Goal: Task Accomplishment & Management: Complete application form

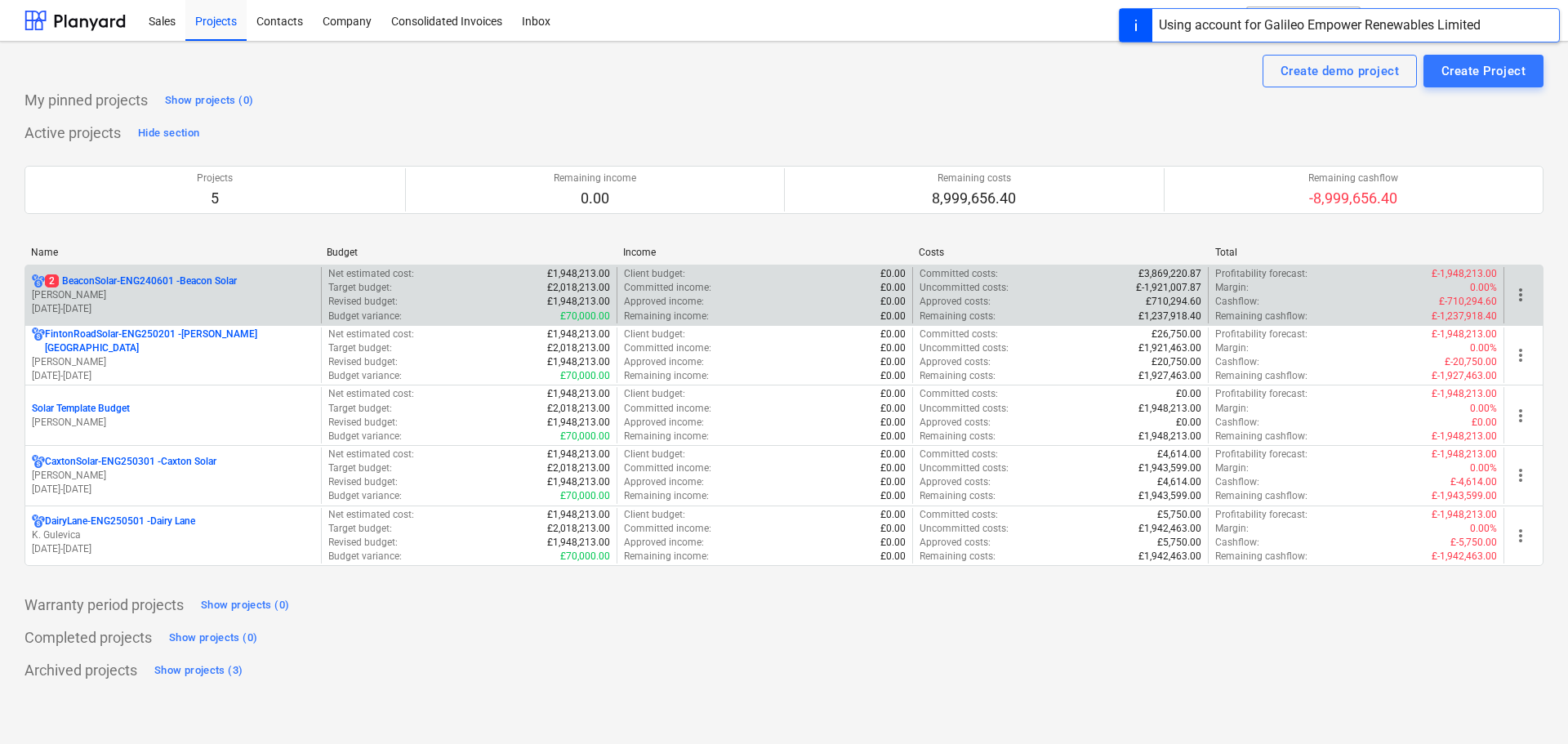
click at [90, 285] on p "2 BeaconSolar-ENG240601 - Beacon Solar" at bounding box center [141, 281] width 192 height 14
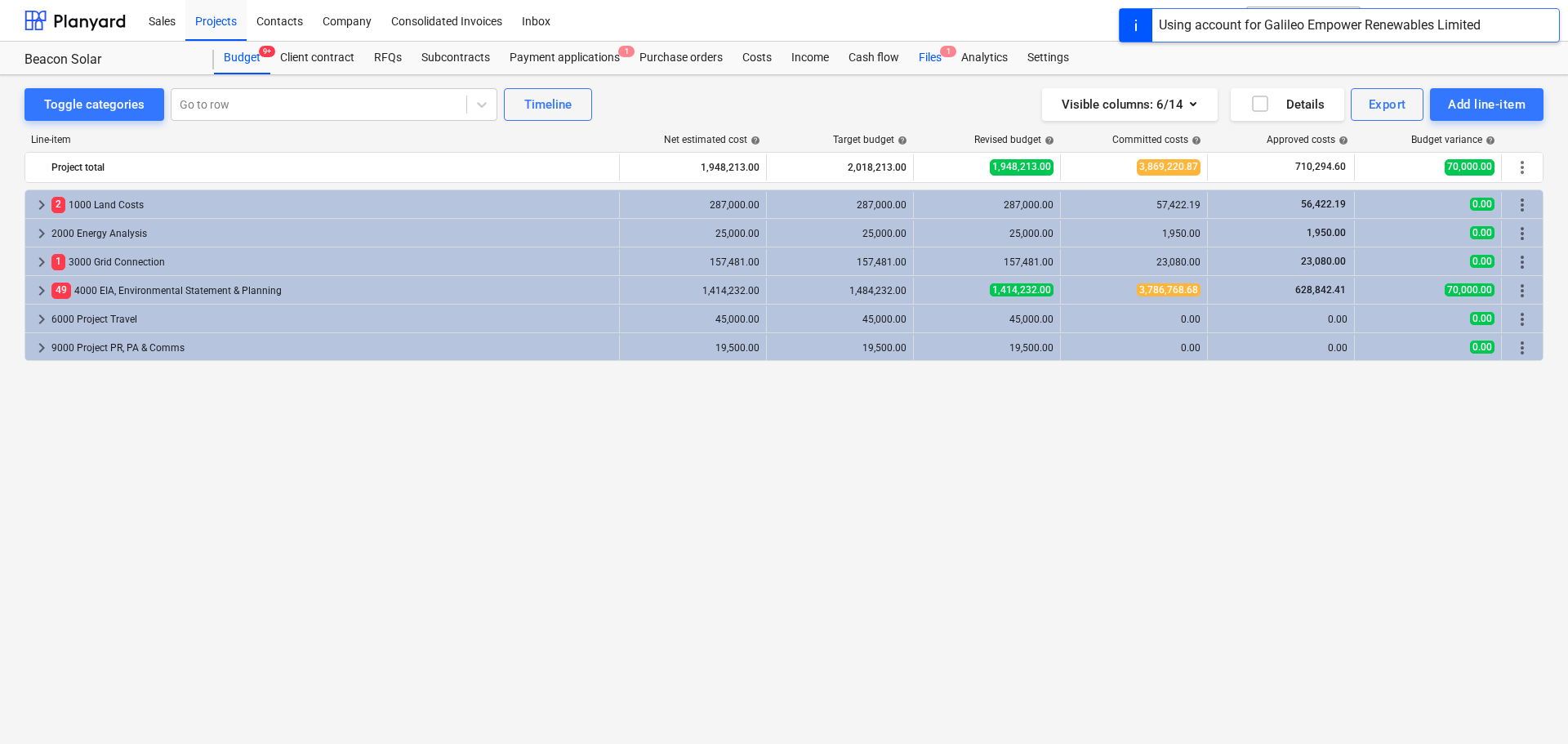
drag, startPoint x: 942, startPoint y: 54, endPoint x: 937, endPoint y: 75, distance: 21.6
click at [942, 54] on span "1" at bounding box center [948, 52] width 16 height 12
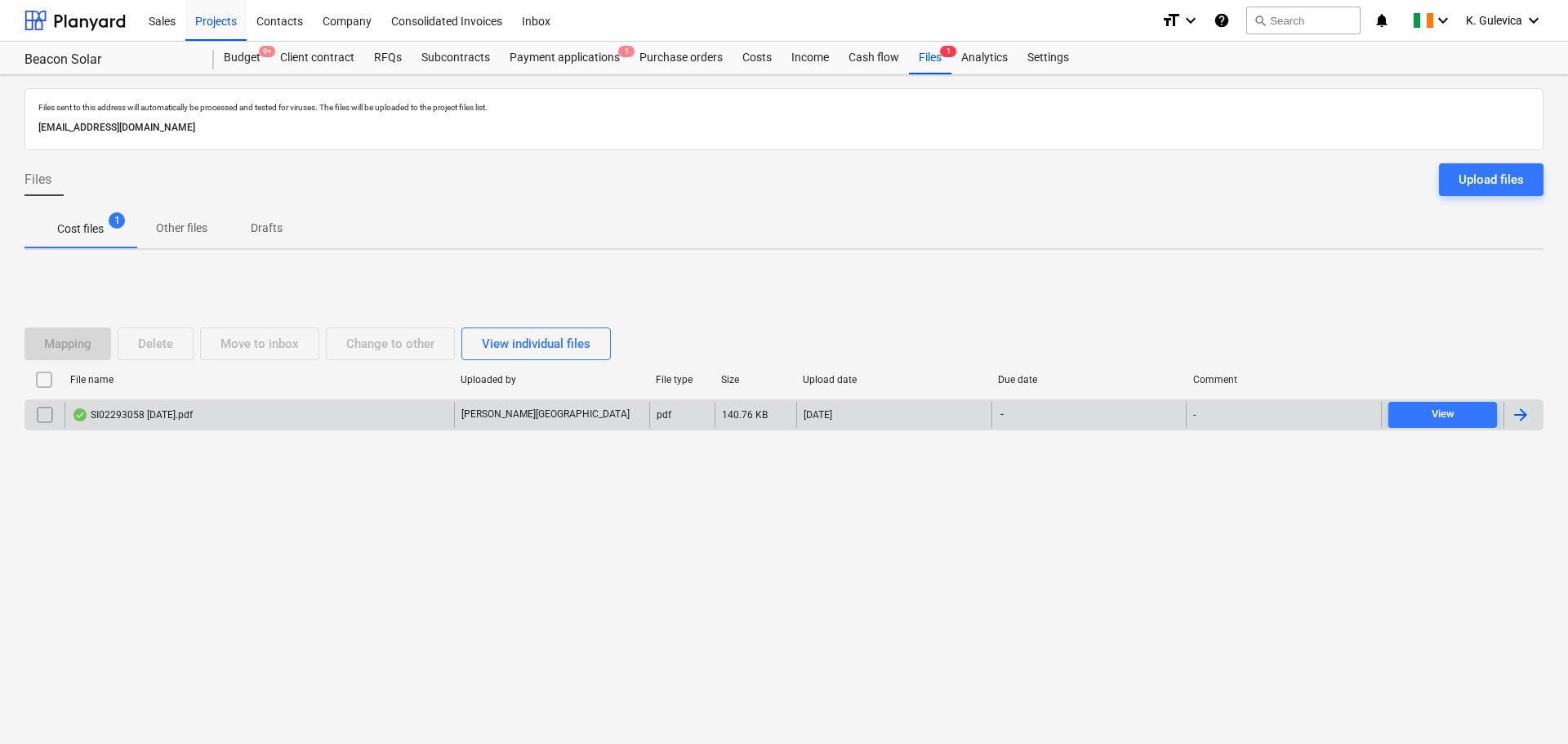
click at [253, 419] on div "SI02293058 [DATE].pdf" at bounding box center [259, 414] width 389 height 26
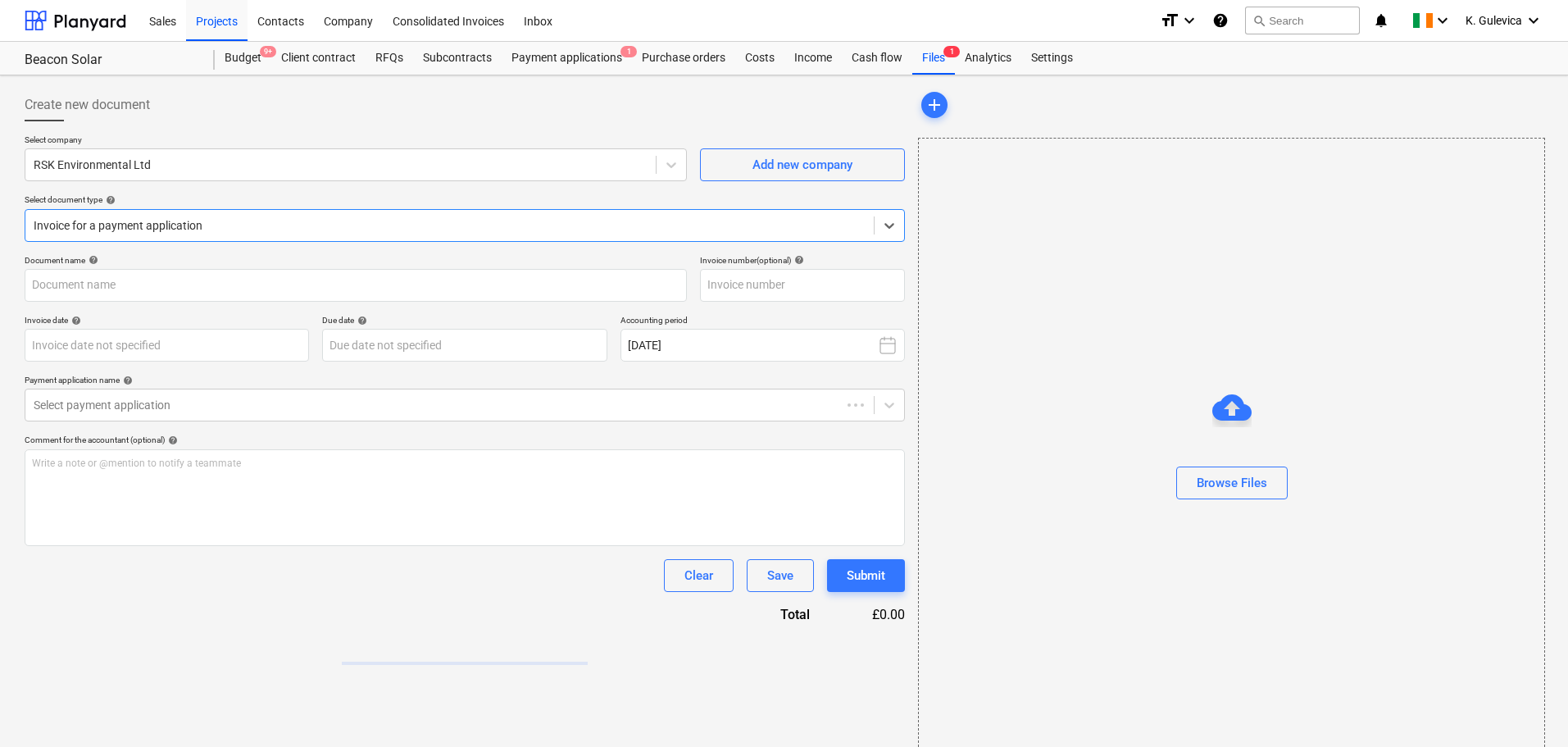
type input "SI02293058"
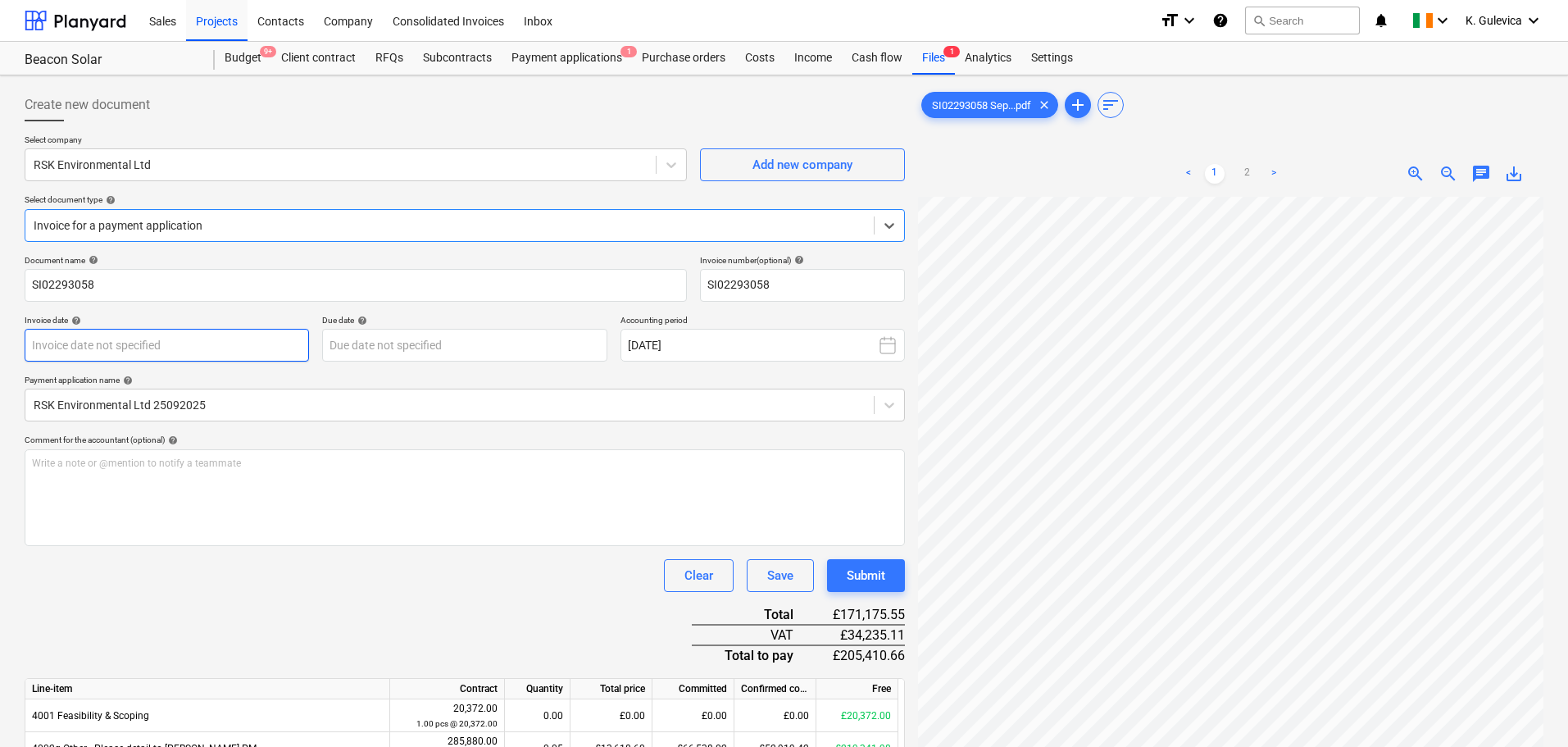
click at [113, 343] on body "Sales Projects Contacts Company Consolidated Invoices Inbox format_size keyboar…" at bounding box center [784, 373] width 1568 height 747
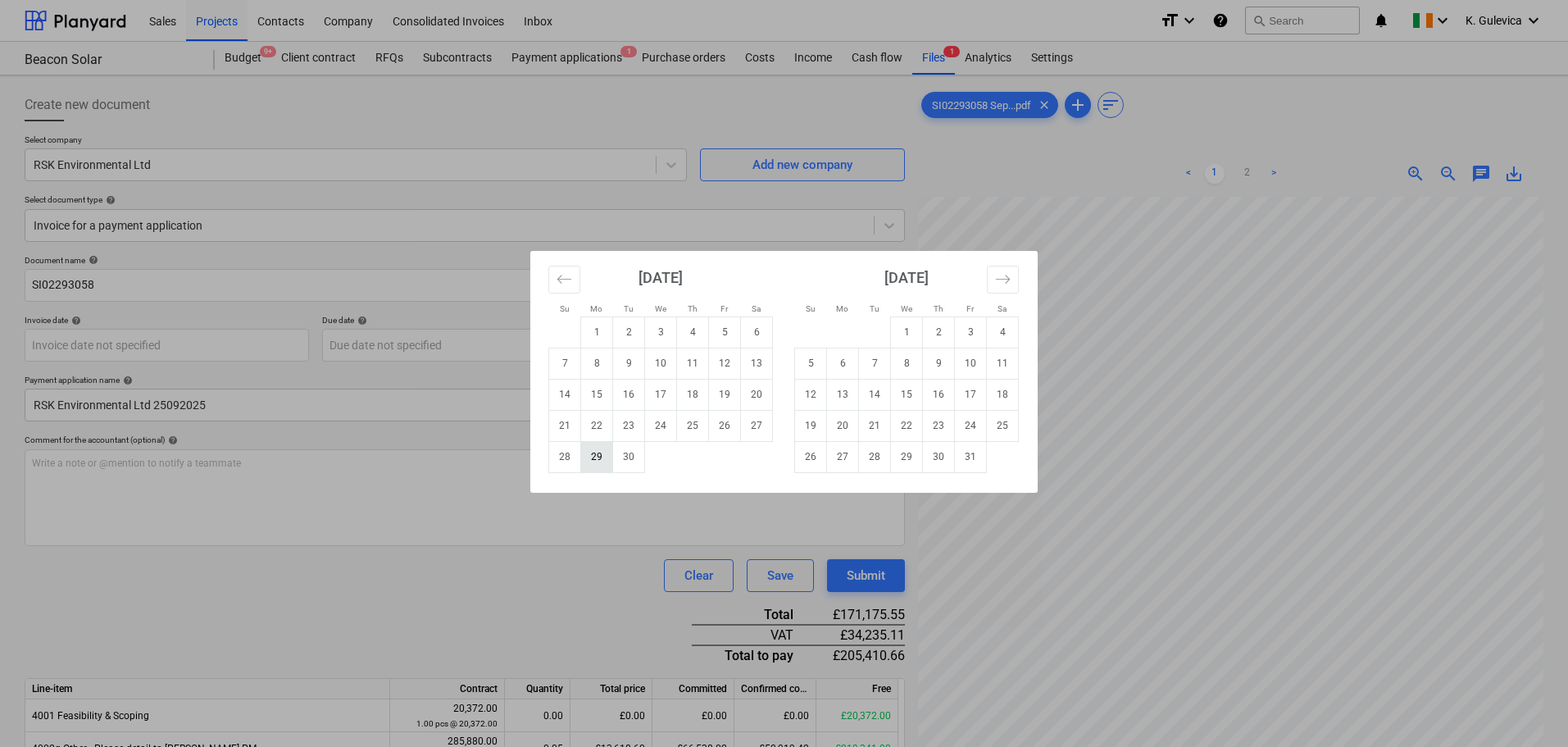
click at [593, 464] on td "29" at bounding box center [597, 456] width 32 height 31
type input "[DATE]"
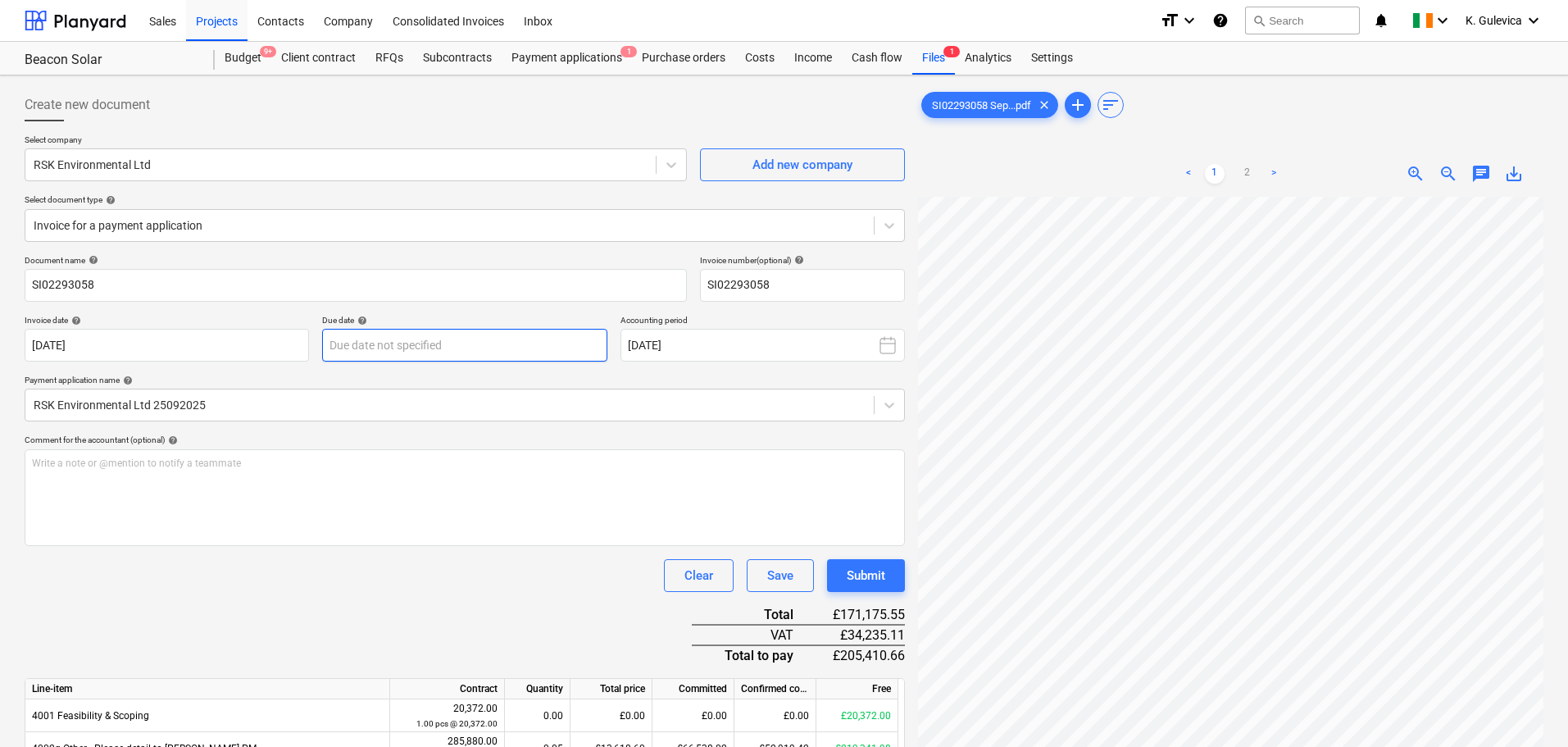
click at [421, 334] on body "Sales Projects Contacts Company Consolidated Invoices Inbox format_size keyboar…" at bounding box center [784, 373] width 1568 height 747
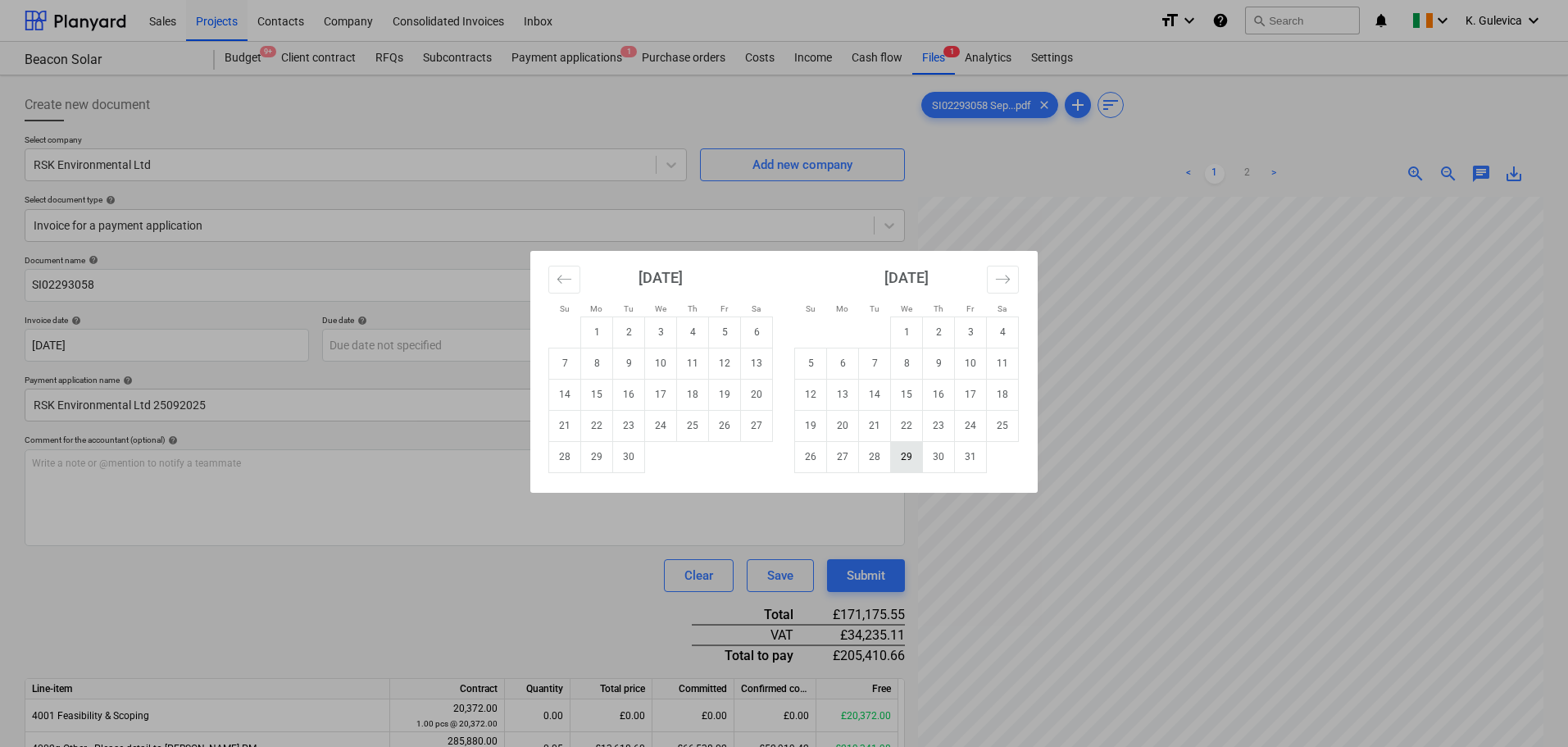
click at [907, 458] on td "29" at bounding box center [907, 456] width 32 height 31
type input "[DATE]"
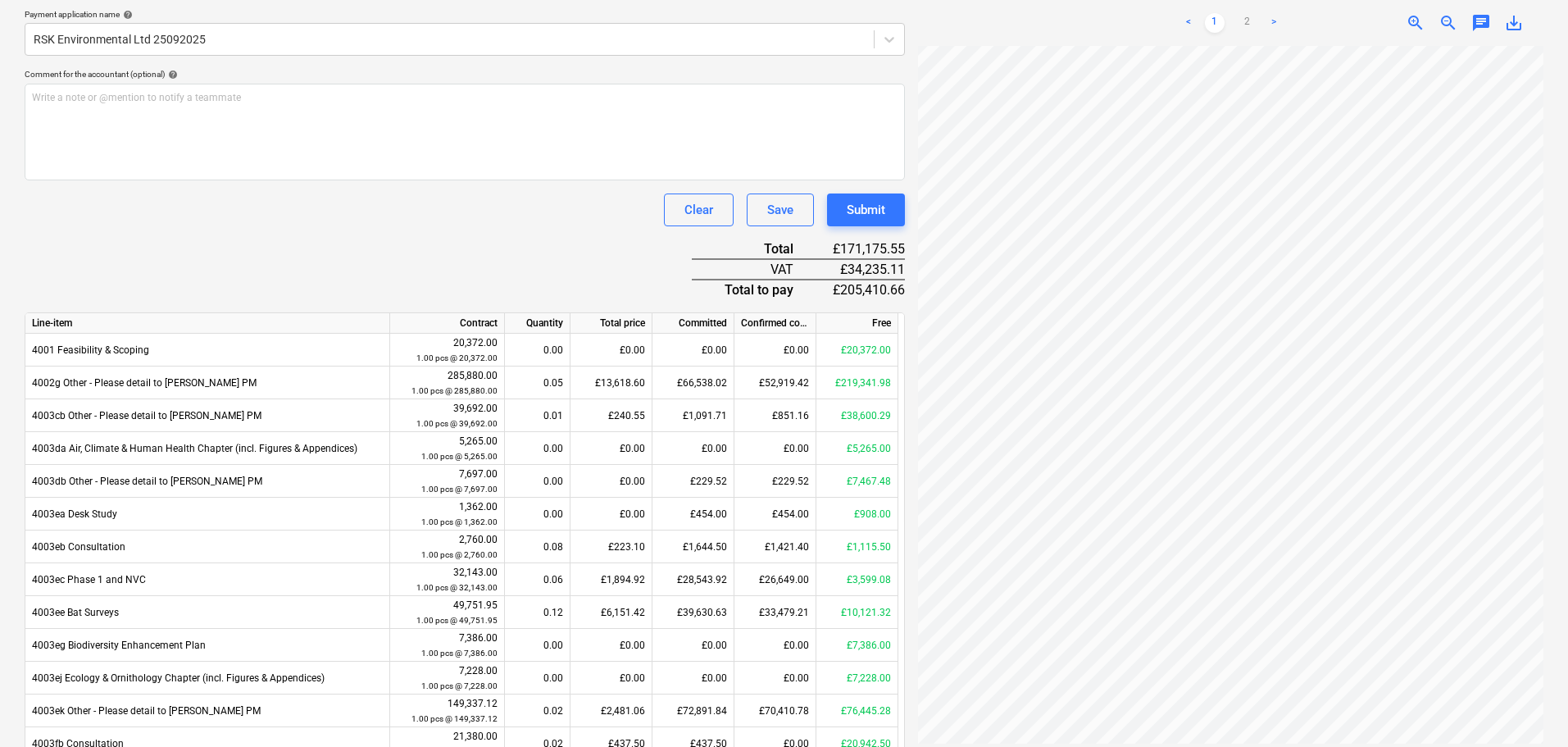
scroll to position [492, 0]
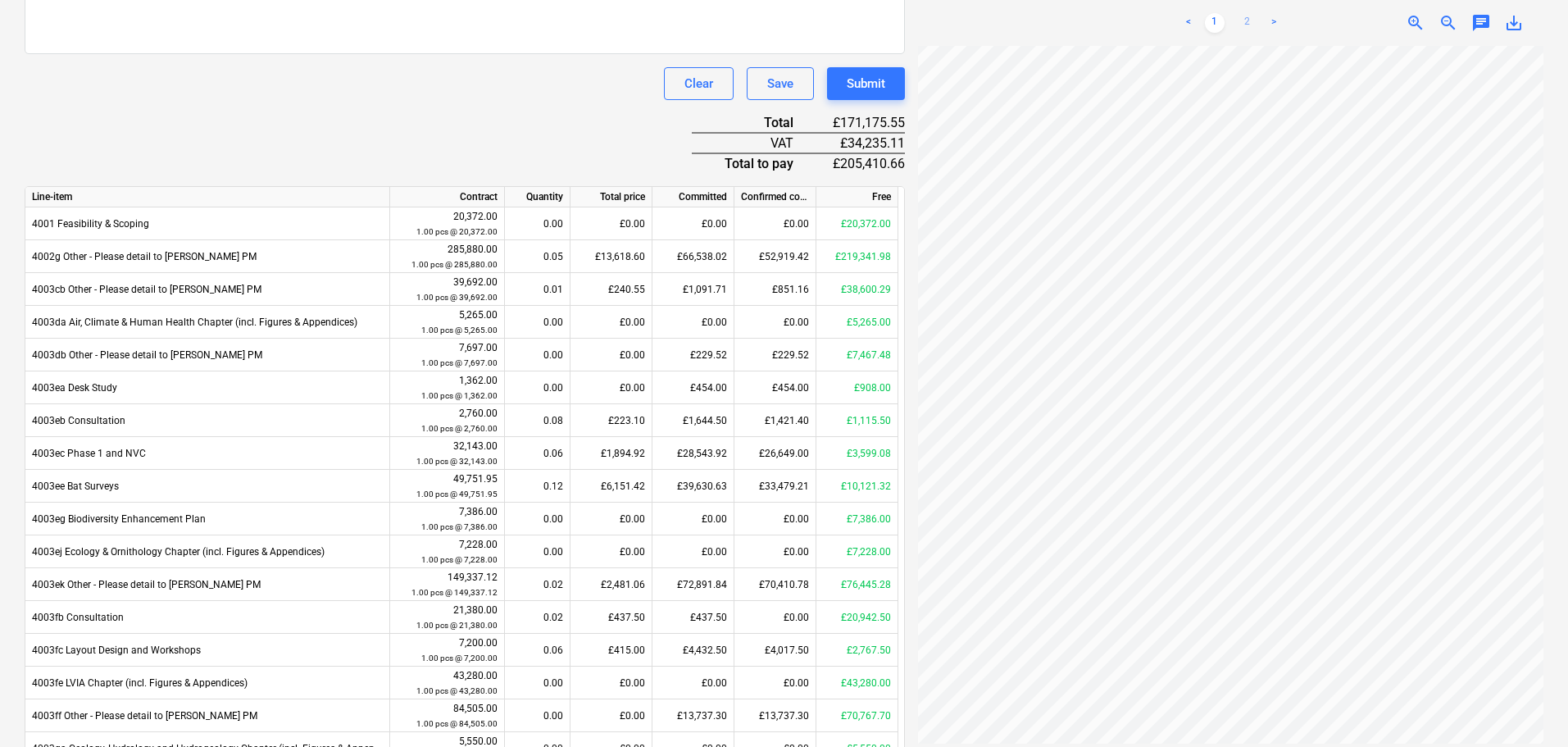
click at [1244, 23] on link "2" at bounding box center [1247, 23] width 19 height 19
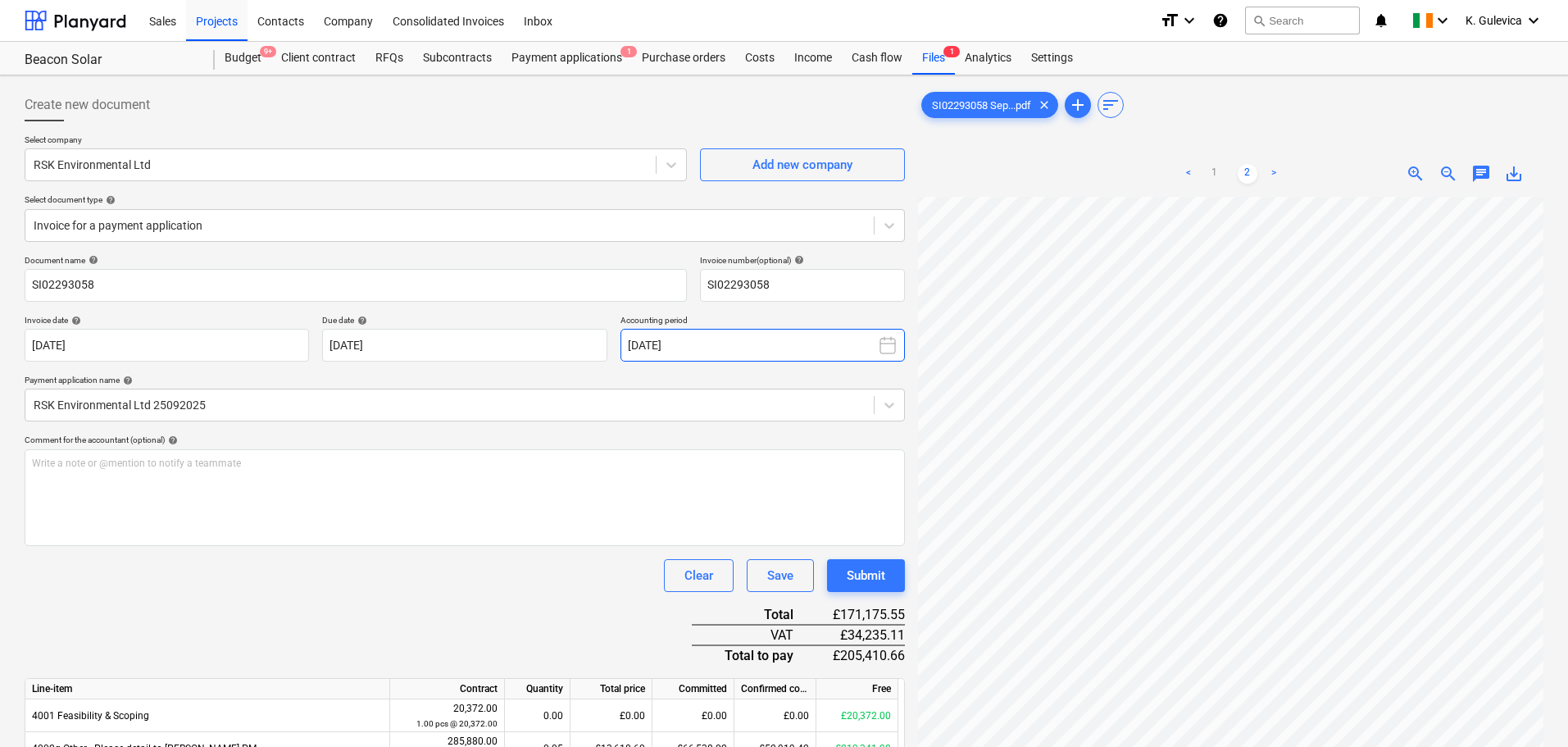
scroll to position [123, 0]
click at [1213, 168] on link "1" at bounding box center [1214, 173] width 19 height 19
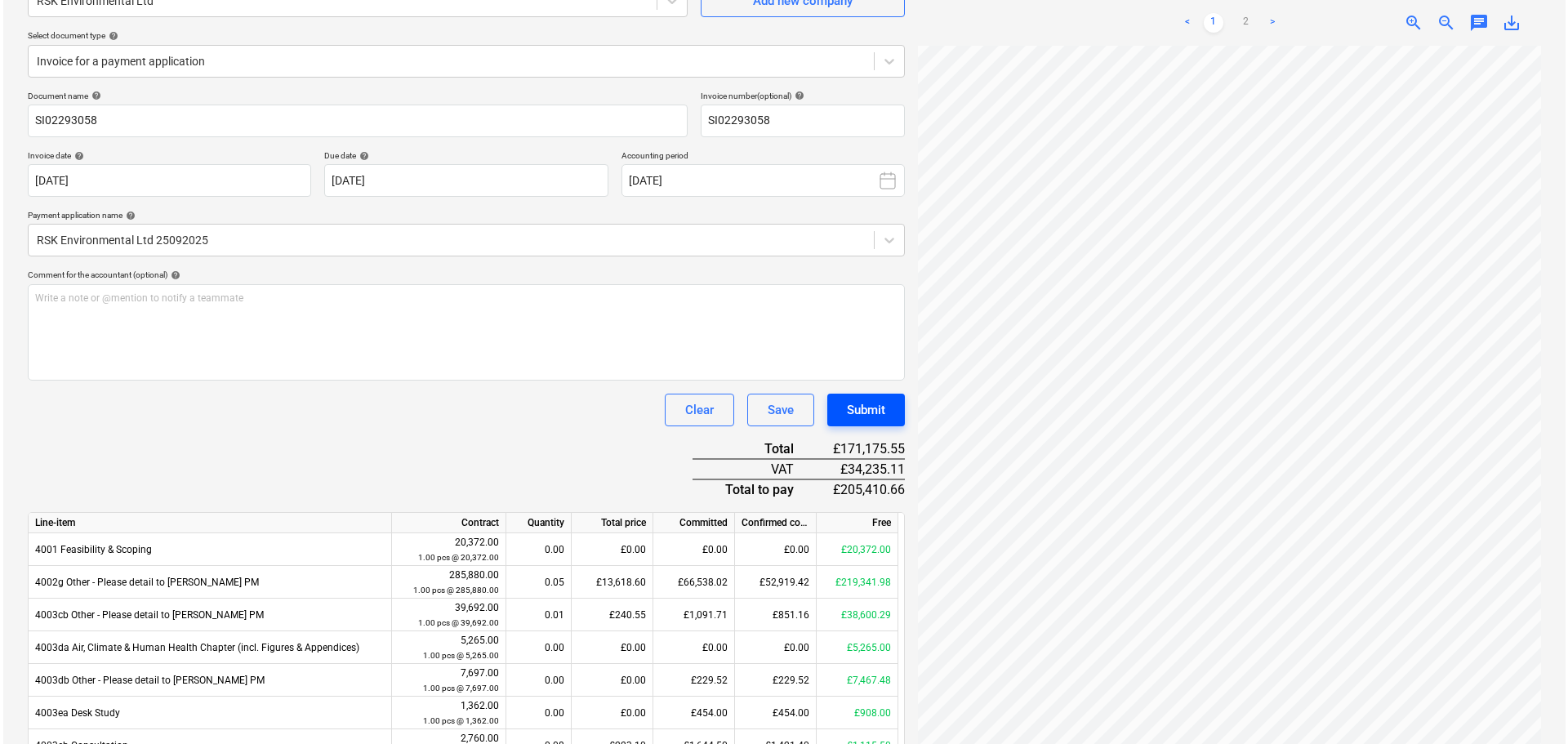
scroll to position [81, 0]
click at [855, 410] on div "Submit" at bounding box center [863, 409] width 39 height 21
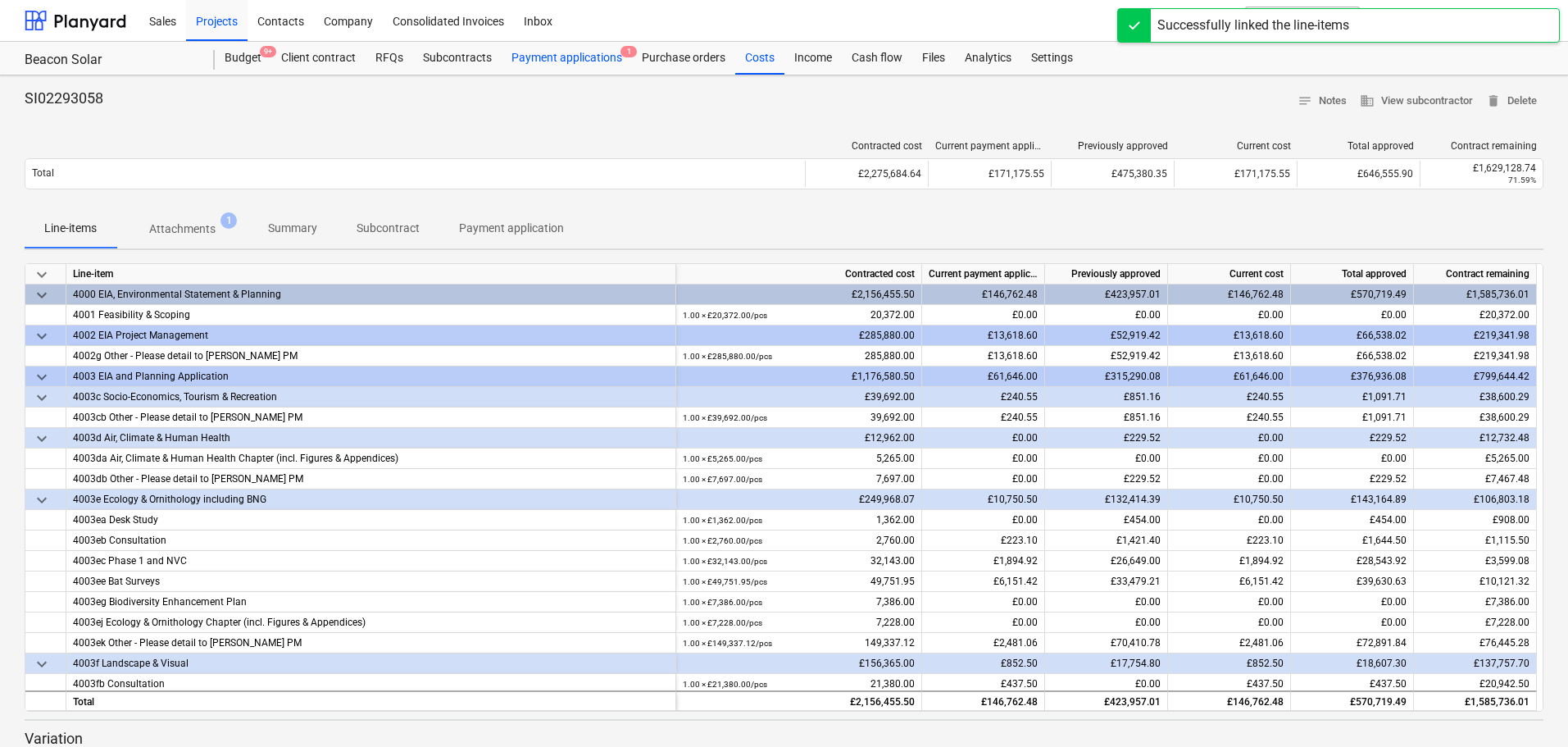
click at [583, 56] on div "Payment applications 1" at bounding box center [567, 58] width 131 height 33
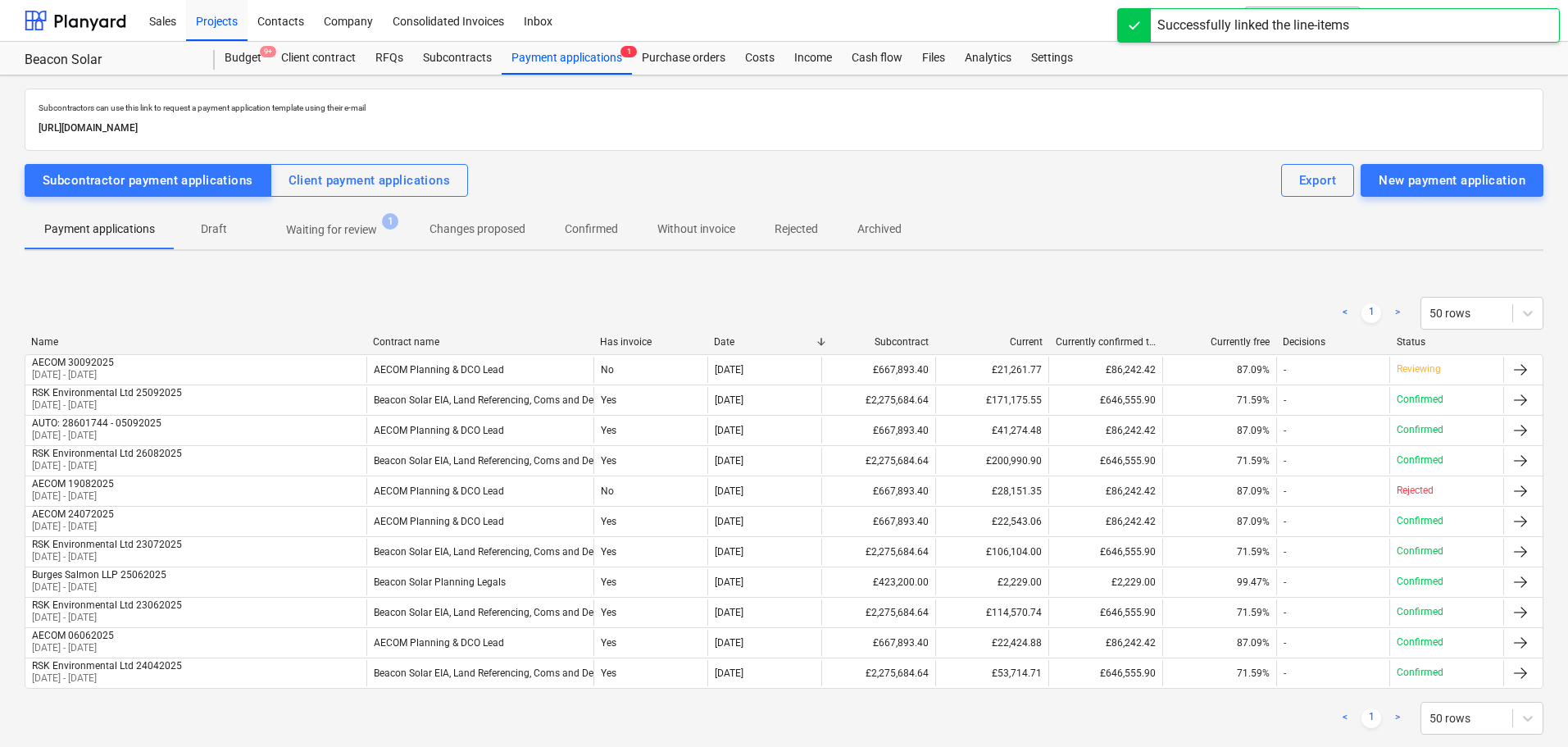
click at [338, 224] on p "Waiting for review" at bounding box center [332, 230] width 91 height 17
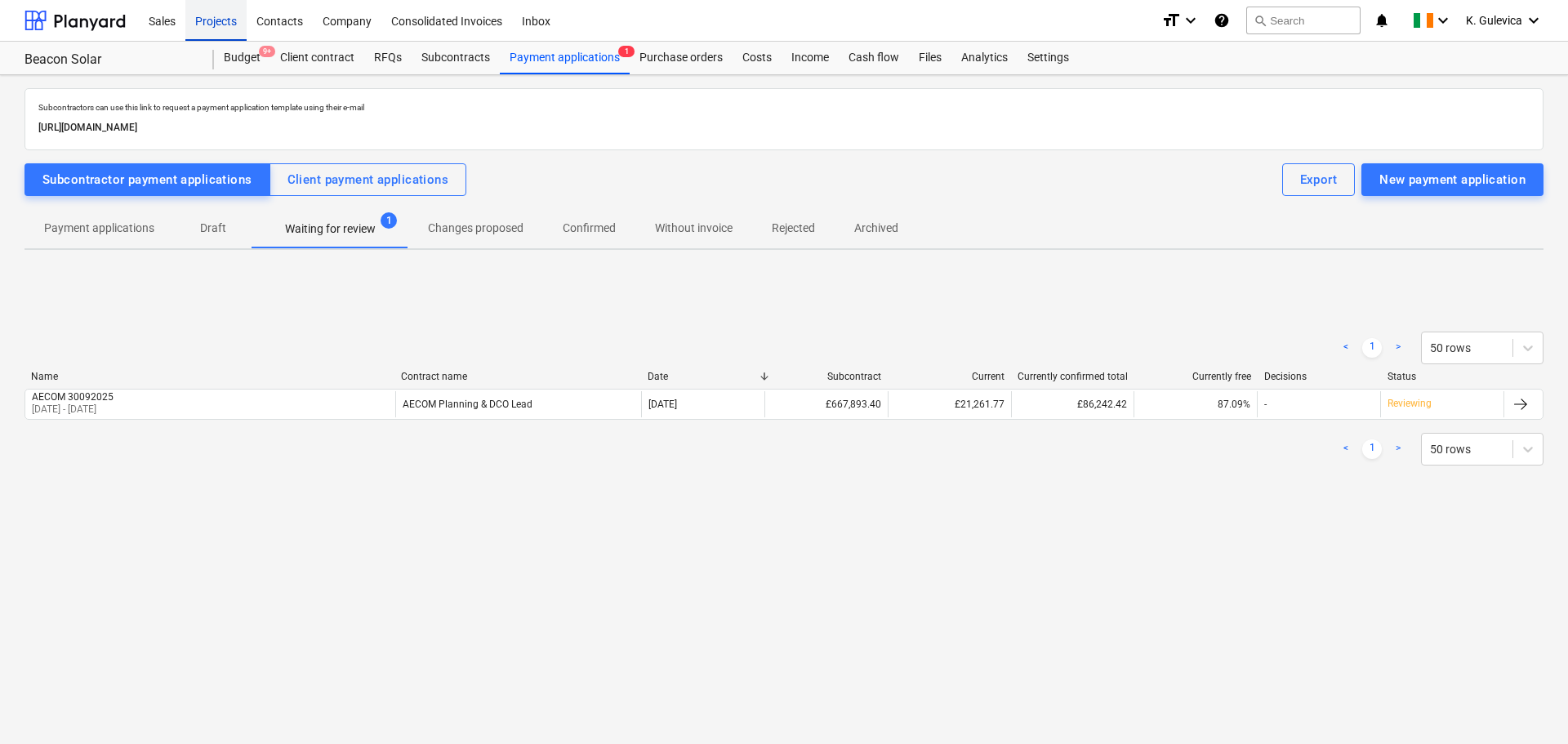
click at [226, 29] on div "Projects" at bounding box center [216, 20] width 61 height 42
